Goal: Task Accomplishment & Management: Use online tool/utility

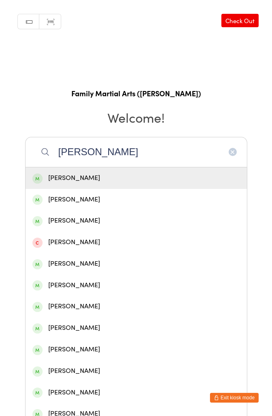
type input "[PERSON_NAME]"
click at [93, 261] on div "[PERSON_NAME]" at bounding box center [136, 263] width 208 height 11
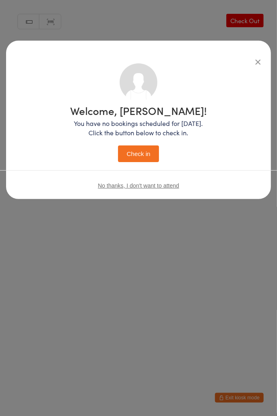
click at [145, 151] on button "Check in" at bounding box center [138, 153] width 41 height 17
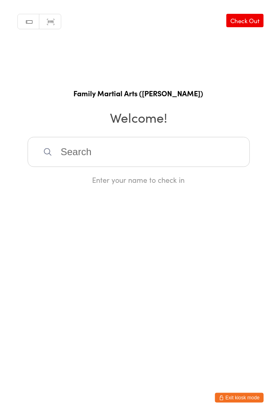
click at [123, 147] on input "search" at bounding box center [139, 152] width 222 height 30
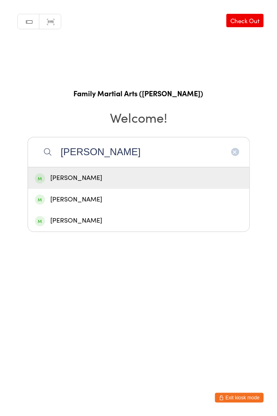
type input "[PERSON_NAME]"
click at [97, 202] on div "[PERSON_NAME]" at bounding box center [139, 199] width 208 height 11
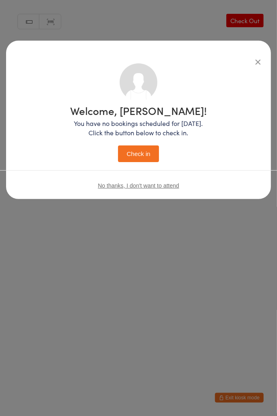
click at [141, 150] on button "Check in" at bounding box center [138, 153] width 41 height 17
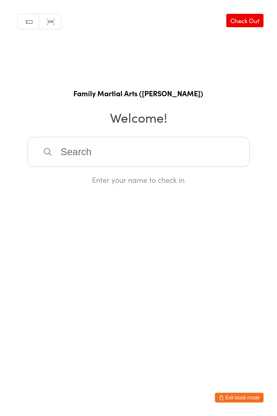
click at [129, 149] on input "search" at bounding box center [139, 152] width 222 height 30
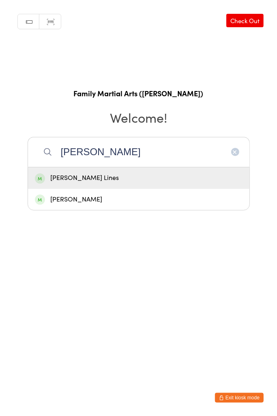
type input "[PERSON_NAME]"
click at [87, 178] on div "[PERSON_NAME] Lines" at bounding box center [139, 177] width 208 height 11
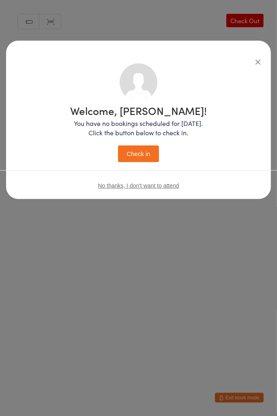
click at [148, 152] on button "Check in" at bounding box center [138, 153] width 41 height 17
